Goal: Task Accomplishment & Management: Use online tool/utility

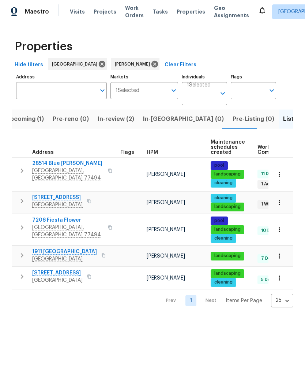
click at [33, 120] on span "Upcoming (1)" at bounding box center [25, 119] width 38 height 10
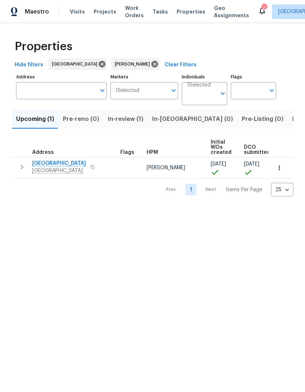
click at [135, 121] on span "In-review (1)" at bounding box center [126, 119] width 36 height 10
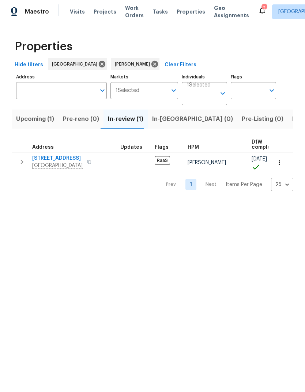
click at [41, 122] on span "Upcoming (1)" at bounding box center [35, 119] width 38 height 10
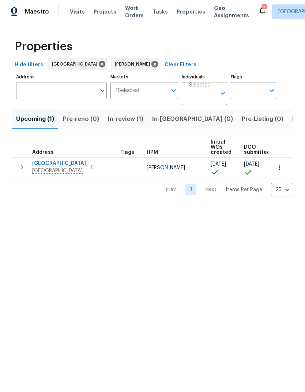
click at [55, 166] on span "[GEOGRAPHIC_DATA]" at bounding box center [59, 163] width 54 height 7
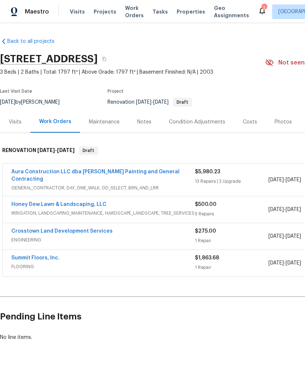
click at [167, 173] on link "Aura Construction LLC dba Logan's Painting and General Contracting" at bounding box center [95, 175] width 168 height 12
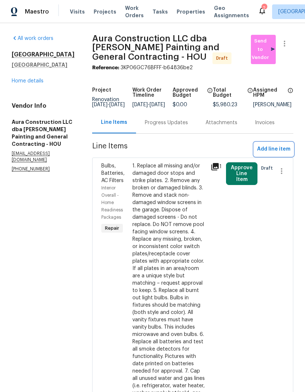
click at [279, 154] on span "Add line item" at bounding box center [274, 149] width 33 height 9
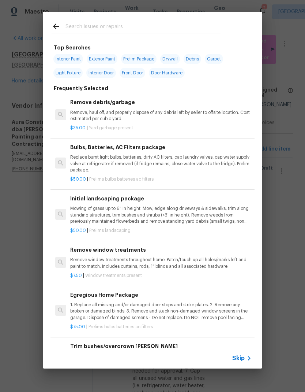
click at [153, 25] on input "text" at bounding box center [143, 27] width 155 height 11
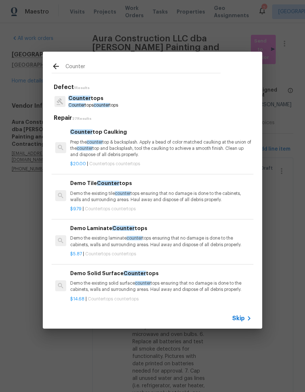
type input "Counter"
click at [140, 108] on div "Counter tops Counter tops counter tops" at bounding box center [153, 102] width 202 height 20
click at [130, 99] on div "Counter tops Counter tops counter tops" at bounding box center [153, 102] width 202 height 20
click at [101, 101] on p "Counter tops" at bounding box center [93, 99] width 50 height 8
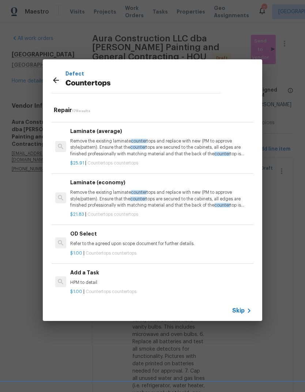
scroll to position [634, 0]
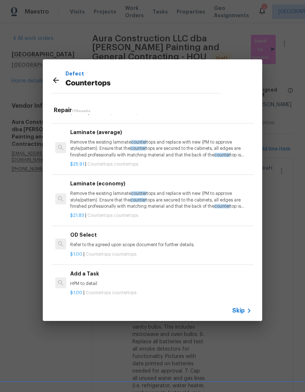
click at [86, 271] on h6 "Add a Task" at bounding box center [161, 274] width 182 height 8
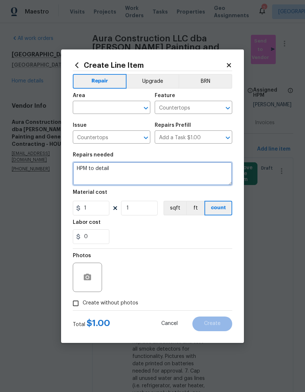
click at [81, 169] on textarea "HPM to detail" at bounding box center [153, 173] width 160 height 23
click at [86, 166] on textarea "HPM to detail" at bounding box center [153, 173] width 160 height 23
type textarea "I"
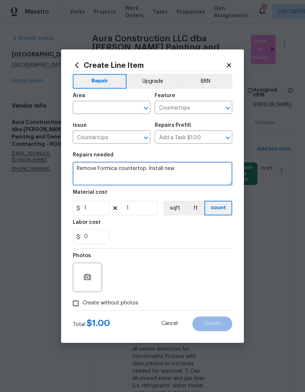
click at [144, 167] on textarea "Remove Formica countertop. Install new" at bounding box center [153, 173] width 160 height 23
click at [227, 169] on textarea "Remove Formica countertop and tile backsplash. Install new" at bounding box center [153, 173] width 160 height 23
type textarea "Remove Formica countertop and tile backsplash. Install new stone countertop and…"
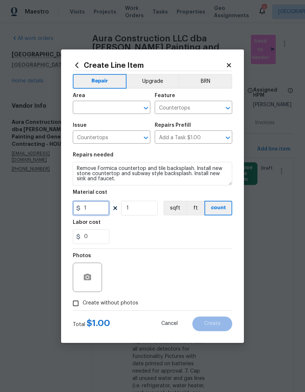
click at [98, 209] on input "1" at bounding box center [91, 208] width 37 height 15
click at [98, 210] on input "1" at bounding box center [91, 208] width 37 height 15
type input "4250"
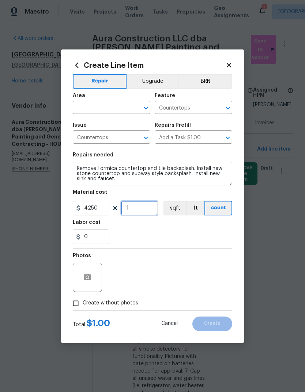
click at [144, 208] on input "1" at bounding box center [139, 208] width 37 height 15
click at [173, 81] on button "Upgrade" at bounding box center [153, 81] width 52 height 15
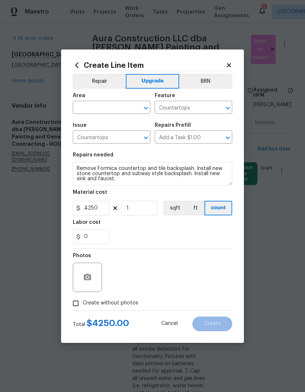
click at [122, 108] on input "text" at bounding box center [101, 108] width 57 height 11
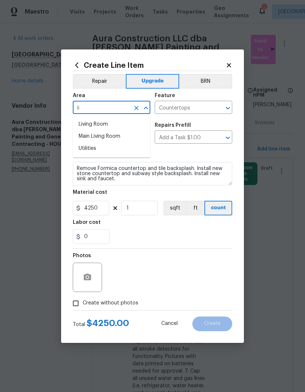
type input "l"
click at [91, 126] on li "Kitchen" at bounding box center [112, 124] width 78 height 12
type input "Kitchen"
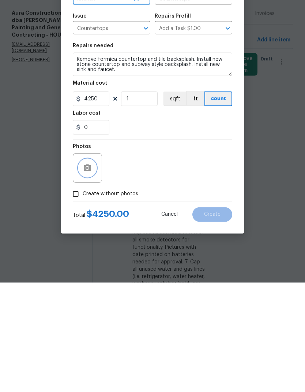
click at [92, 268] on button "button" at bounding box center [88, 277] width 18 height 18
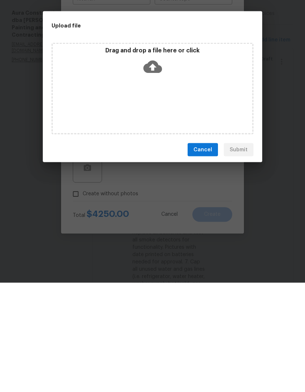
scroll to position [29, 0]
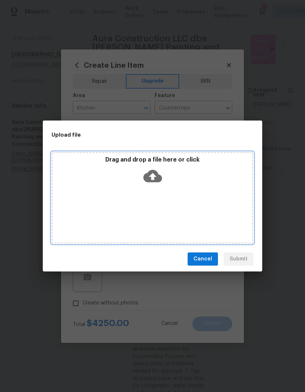
click at [157, 172] on icon at bounding box center [153, 176] width 19 height 12
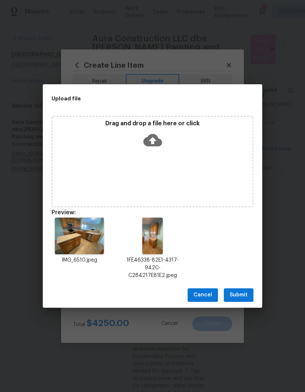
click at [242, 292] on span "Submit" at bounding box center [239, 294] width 18 height 9
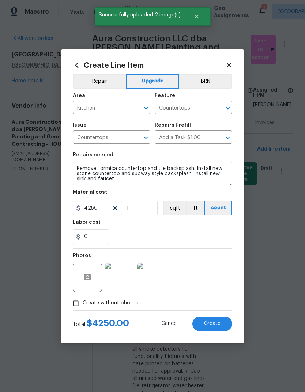
click at [215, 321] on button "Create" at bounding box center [213, 323] width 40 height 15
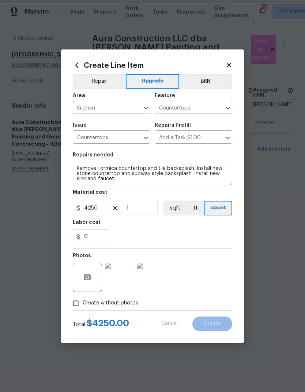
type input "0"
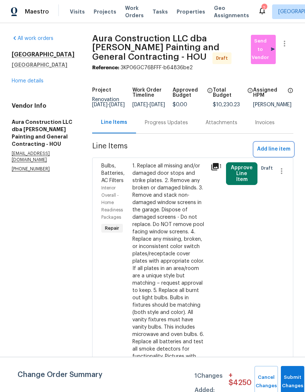
click at [280, 153] on span "Add line item" at bounding box center [274, 149] width 33 height 9
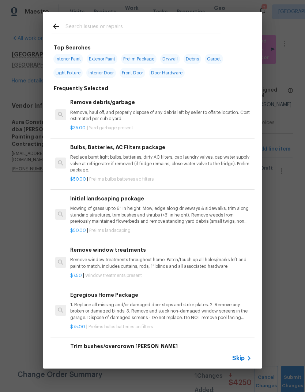
click at [182, 24] on input "text" at bounding box center [143, 27] width 155 height 11
type input "Lighting"
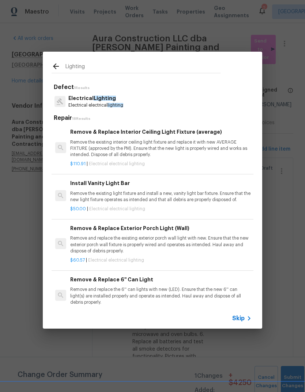
click at [108, 96] on span "Lighting" at bounding box center [105, 98] width 22 height 5
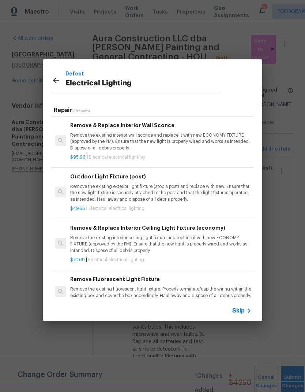
scroll to position [539, 0]
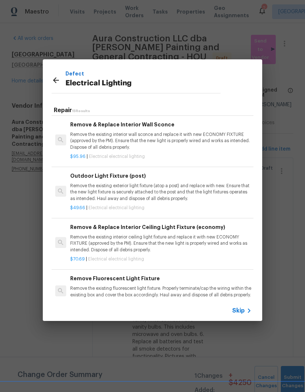
click at [181, 234] on p "Remove the existing interior ceiling light fixture and replace it with new ECON…" at bounding box center [161, 243] width 182 height 19
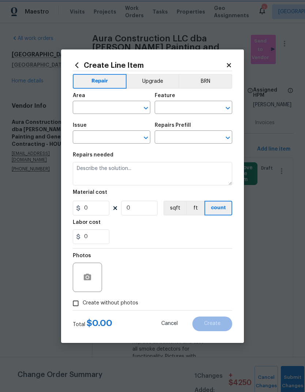
type input "Electrical Lighting"
type input "Remove & Replace Interior Ceiling Light Fixture (economy) $70.69"
type textarea "Remove the existing interior ceiling light fixture and replace it with new ECON…"
type input "70.69"
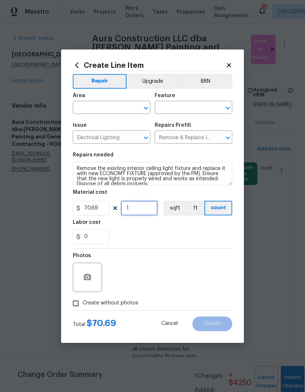
click at [143, 207] on input "1" at bounding box center [139, 208] width 37 height 15
click at [142, 210] on input "1" at bounding box center [139, 208] width 37 height 15
type input "6"
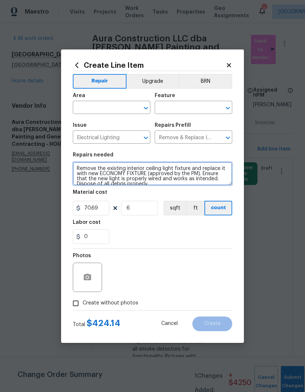
click at [147, 168] on textarea "Remove the existing interior ceiling light fixture and replace it with new ECON…" at bounding box center [153, 173] width 160 height 23
click at [203, 169] on textarea "Remove the existing interior, good ceiling light fixture and replace it with ne…" at bounding box center [153, 173] width 160 height 23
click at [187, 174] on textarea "Remove the existing interior, good ceiling light fixtures and replace it with n…" at bounding box center [153, 173] width 160 height 23
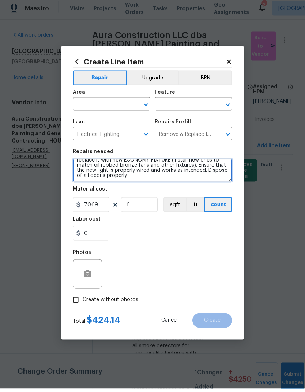
scroll to position [10, 0]
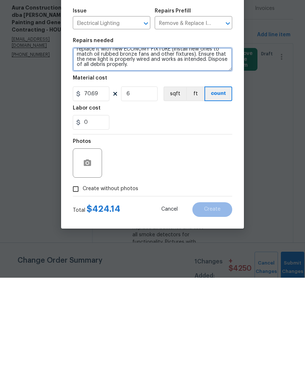
type textarea "Remove the existing interior, good ceiling light fixtures and replace it with n…"
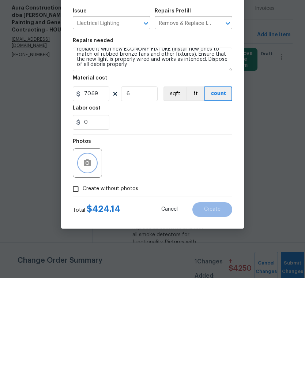
click at [90, 273] on icon "button" at bounding box center [87, 277] width 9 height 9
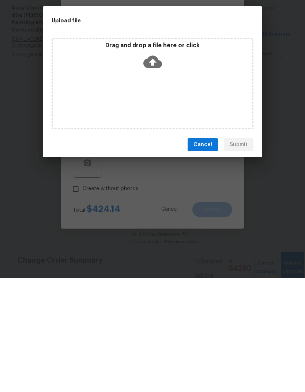
scroll to position [29, 0]
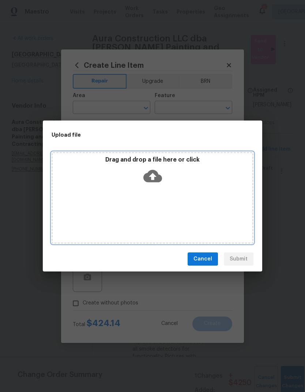
click at [153, 179] on icon at bounding box center [153, 176] width 19 height 19
